Goal: Transaction & Acquisition: Purchase product/service

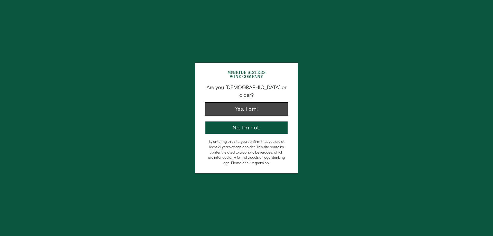
click at [271, 103] on button "Yes, I am!" at bounding box center [246, 109] width 82 height 12
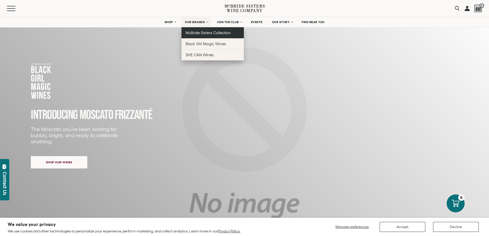
click at [213, 33] on span "McBride Sisters Collection" at bounding box center [208, 33] width 45 height 4
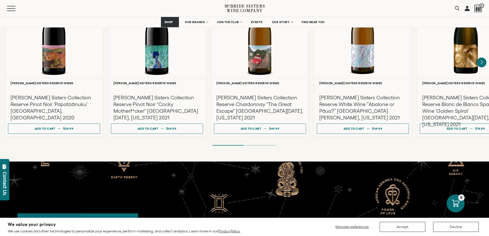
scroll to position [925, 0]
